Goal: Transaction & Acquisition: Purchase product/service

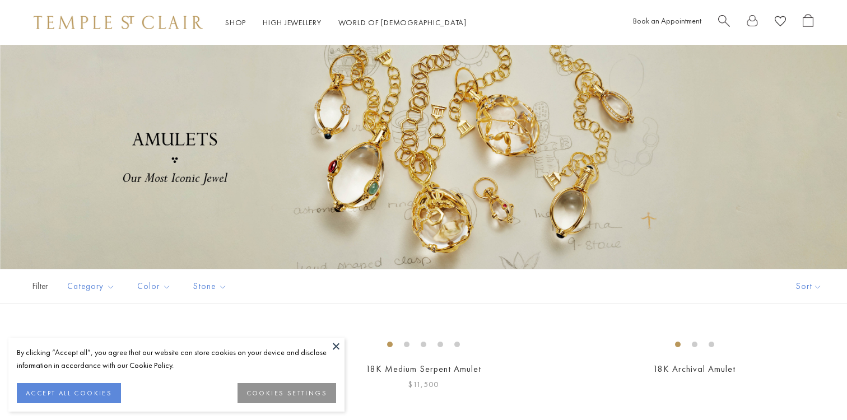
click at [337, 346] on button at bounding box center [336, 346] width 17 height 17
click at [0, 0] on img at bounding box center [0, 0] width 0 height 0
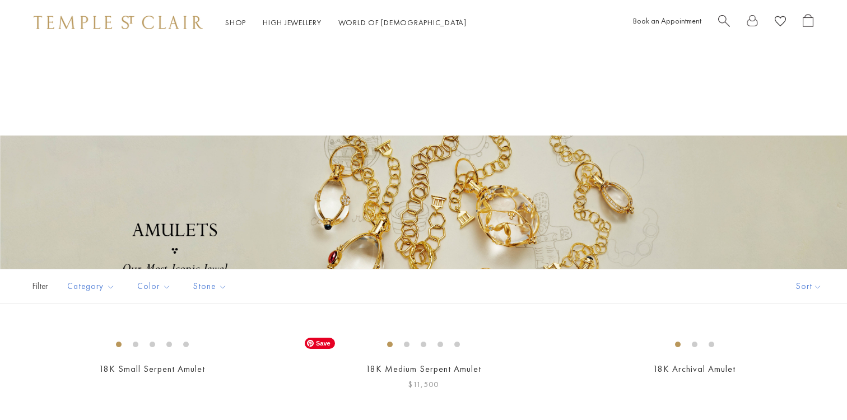
click at [0, 0] on img at bounding box center [0, 0] width 0 height 0
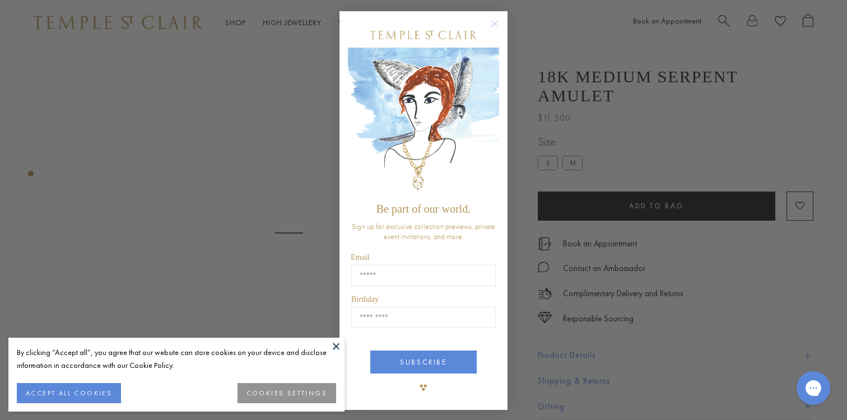
click at [496, 20] on circle "Close dialog" at bounding box center [494, 23] width 13 height 13
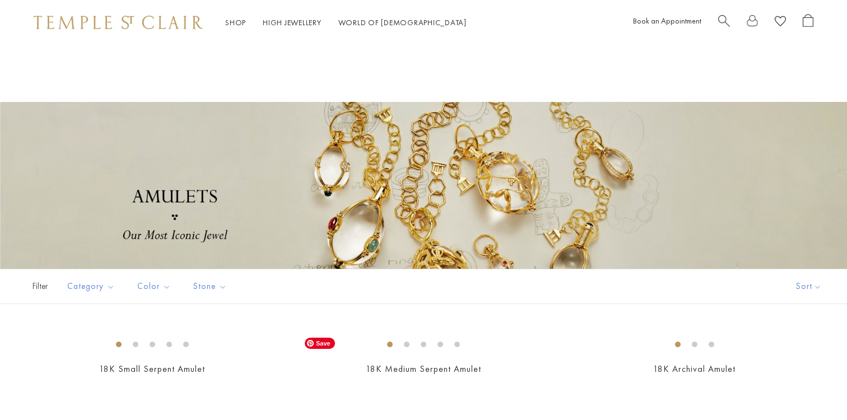
scroll to position [94, 0]
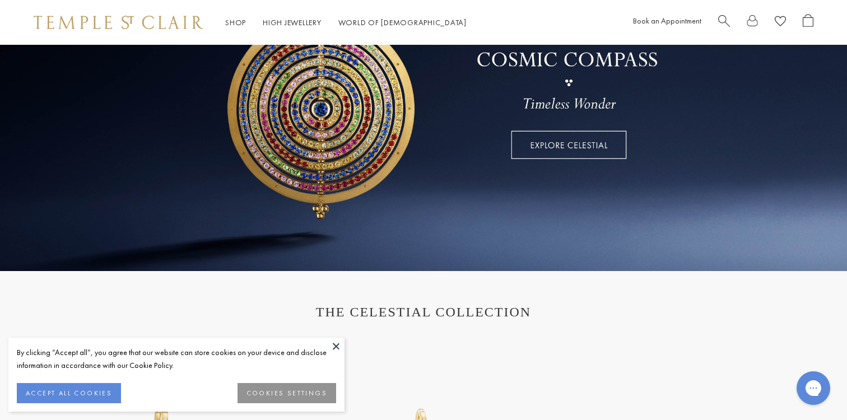
scroll to position [218, 0]
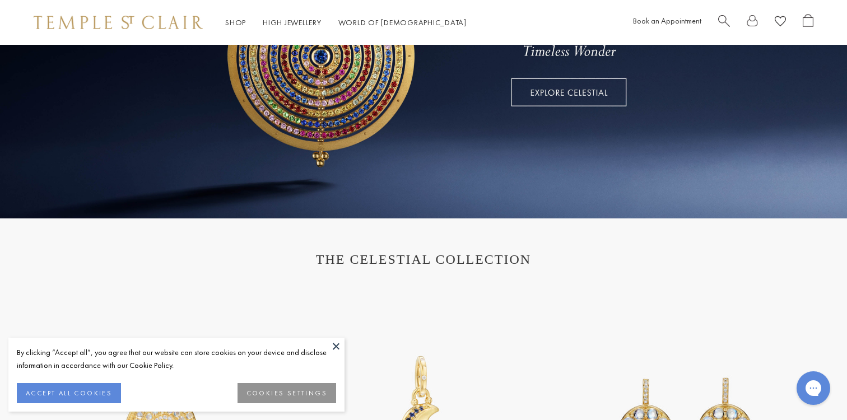
click at [332, 346] on button at bounding box center [336, 346] width 17 height 17
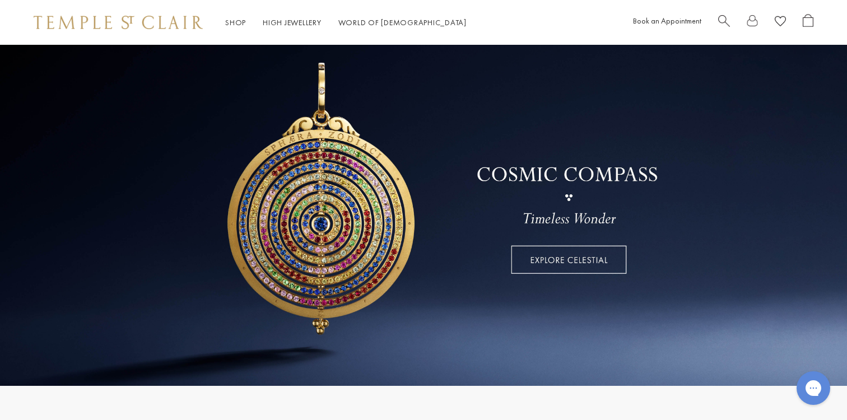
scroll to position [0, 0]
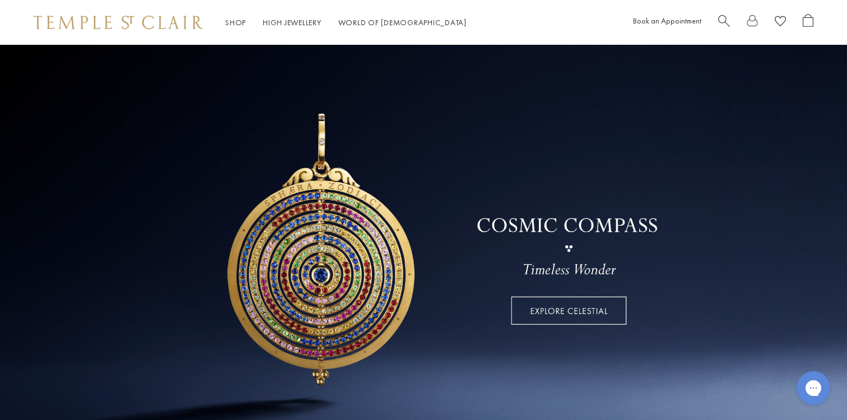
click at [559, 315] on link at bounding box center [423, 241] width 847 height 392
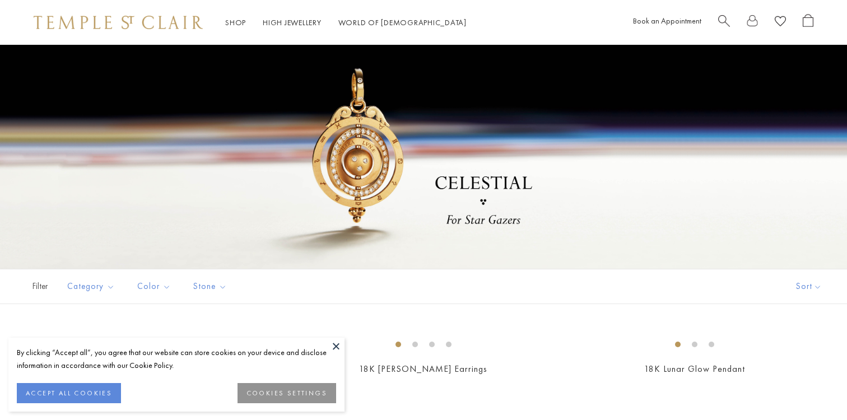
click at [335, 346] on button at bounding box center [336, 346] width 17 height 17
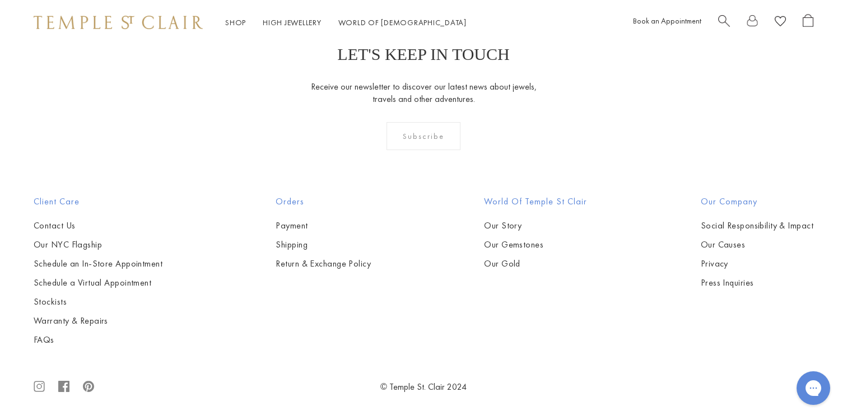
scroll to position [5169, 0]
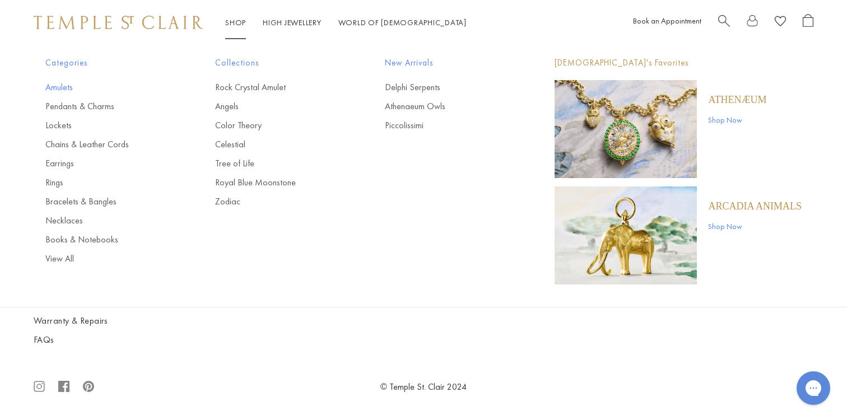
click at [60, 87] on link "Amulets" at bounding box center [107, 87] width 125 height 12
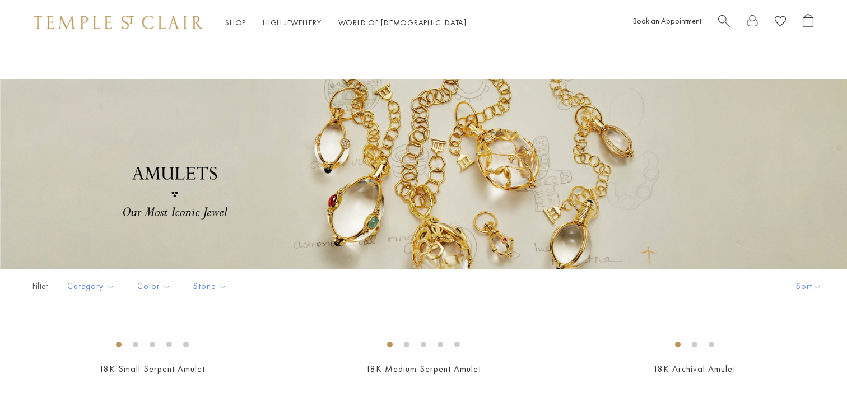
scroll to position [57, 0]
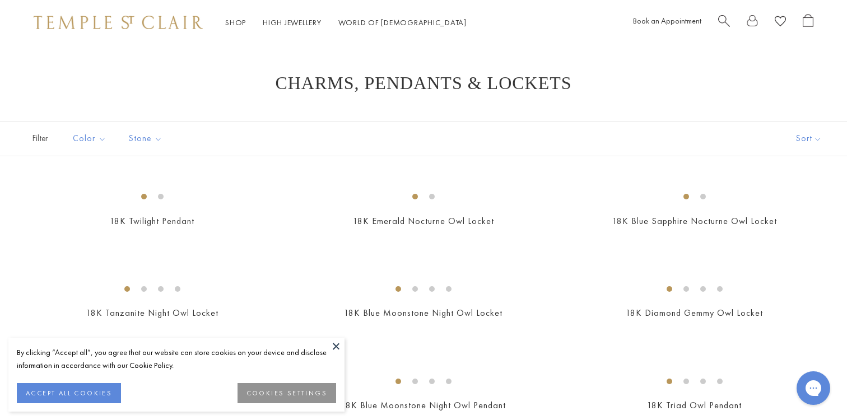
click at [338, 346] on button at bounding box center [336, 346] width 17 height 17
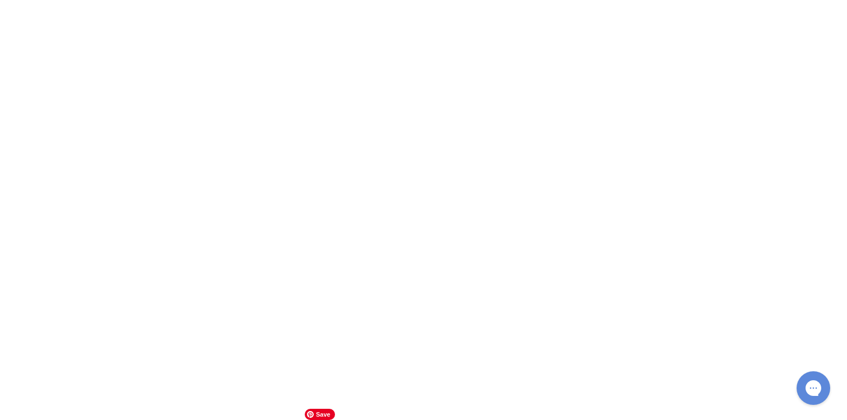
scroll to position [4574, 0]
